Goal: Check status: Verify the current state of an ongoing process or item

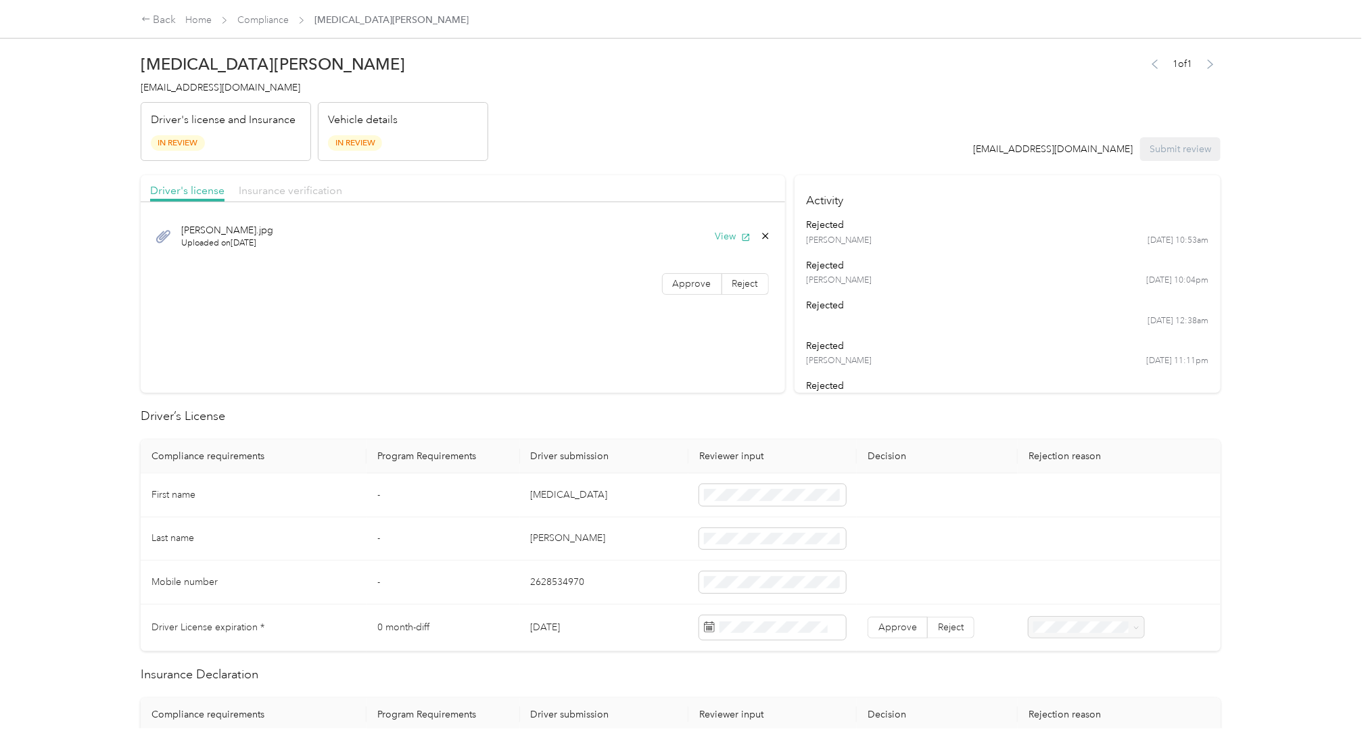
click at [306, 187] on span "Insurance verification" at bounding box center [290, 190] width 103 height 13
click at [733, 237] on button "View" at bounding box center [732, 236] width 35 height 14
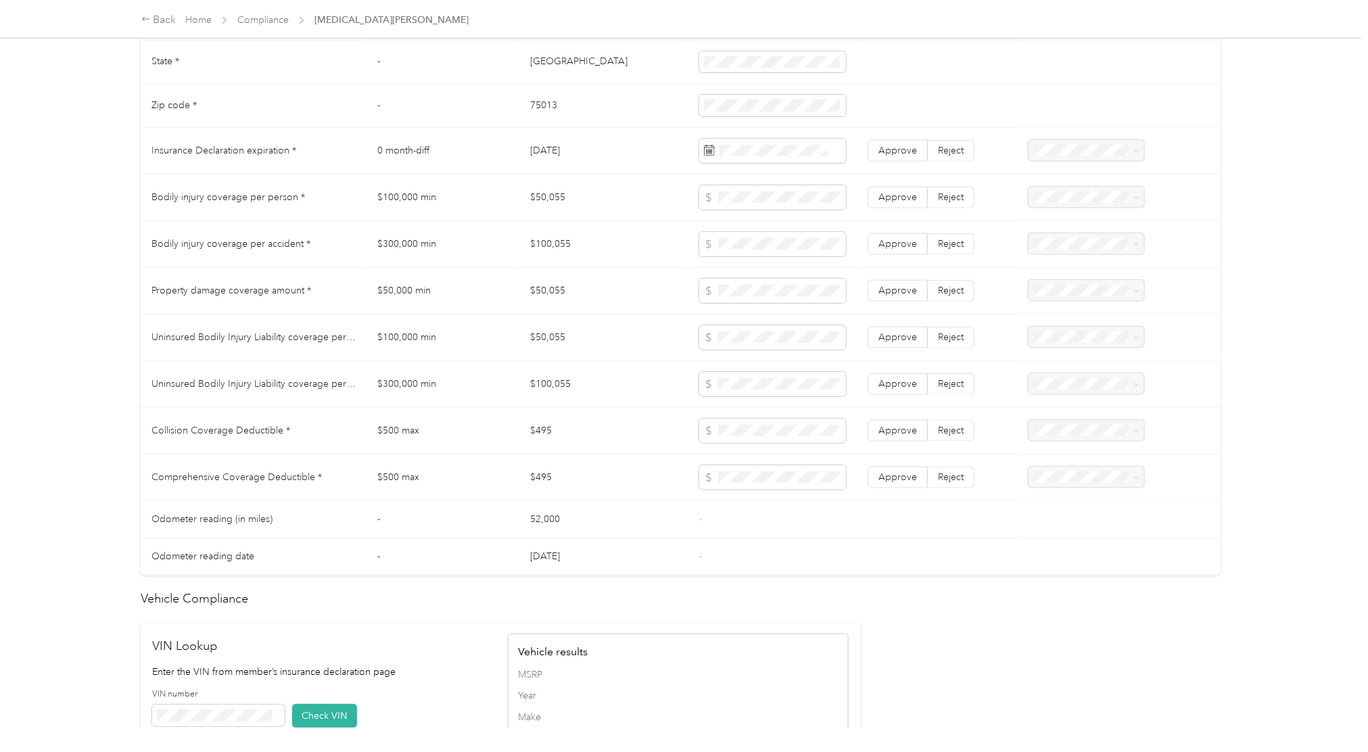
scroll to position [1149, 0]
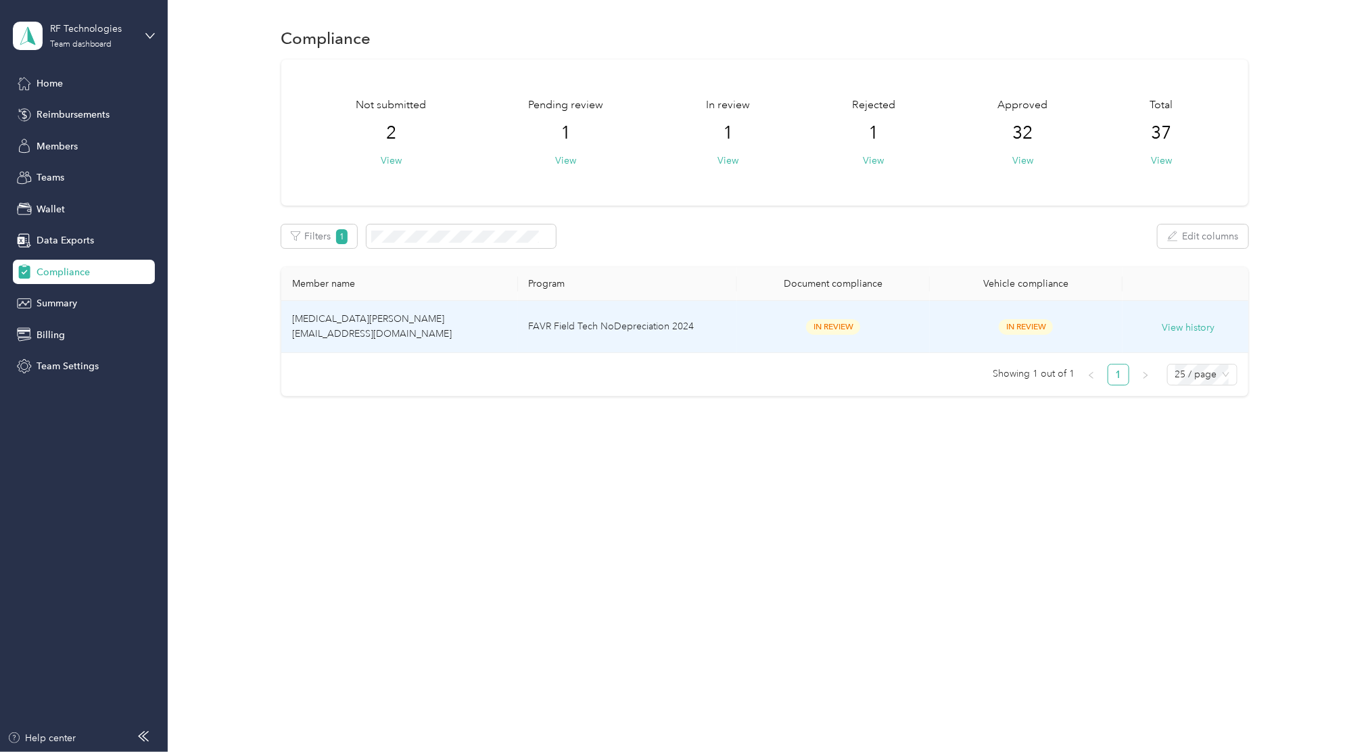
drag, startPoint x: 976, startPoint y: 347, endPoint x: 900, endPoint y: 333, distance: 77.0
click at [900, 333] on div "In Review" at bounding box center [833, 327] width 171 height 16
click at [374, 324] on td "[MEDICAL_DATA][PERSON_NAME] [EMAIL_ADDRESS][DOMAIN_NAME]" at bounding box center [399, 327] width 237 height 52
